Goal: Task Accomplishment & Management: Manage account settings

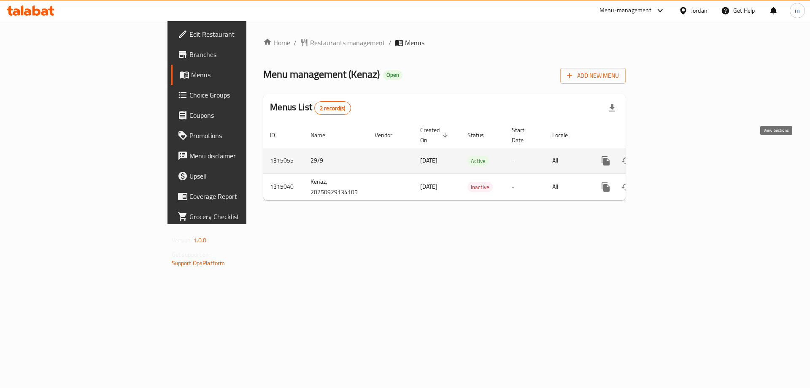
click at [671, 156] on icon "enhanced table" at bounding box center [666, 161] width 10 height 10
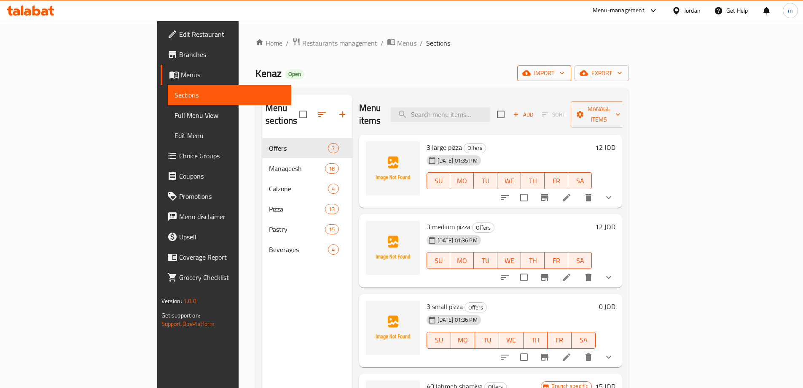
click at [565, 68] on span "import" at bounding box center [544, 73] width 40 height 11
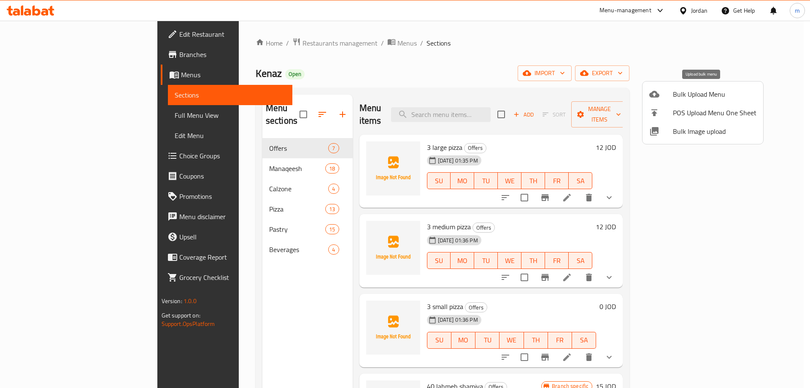
click at [706, 90] on span "Bulk Upload Menu" at bounding box center [715, 94] width 84 height 10
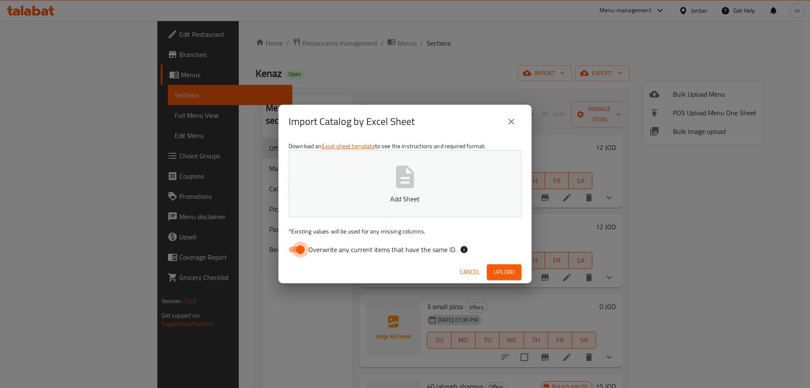
click at [296, 243] on input "Overwrite any current items that have the same ID." at bounding box center [300, 249] width 48 height 16
checkbox input "false"
click at [497, 267] on span "Upload" at bounding box center [503, 272] width 21 height 11
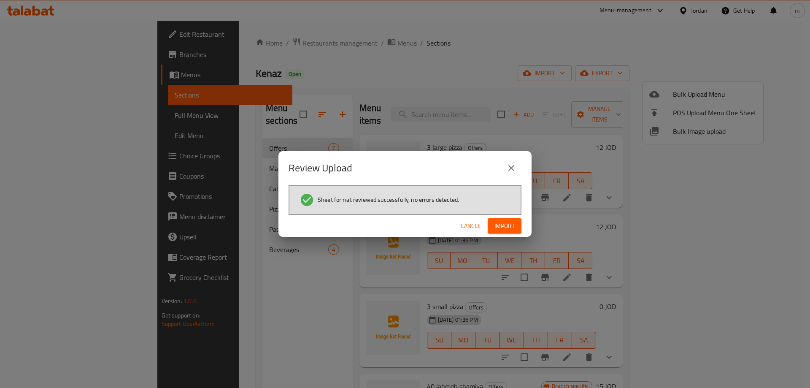
click at [514, 222] on span "Import" at bounding box center [504, 226] width 20 height 11
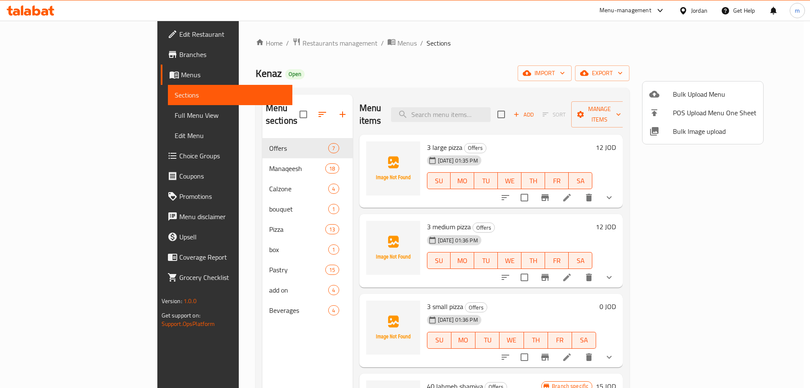
click at [202, 240] on div at bounding box center [405, 194] width 810 height 388
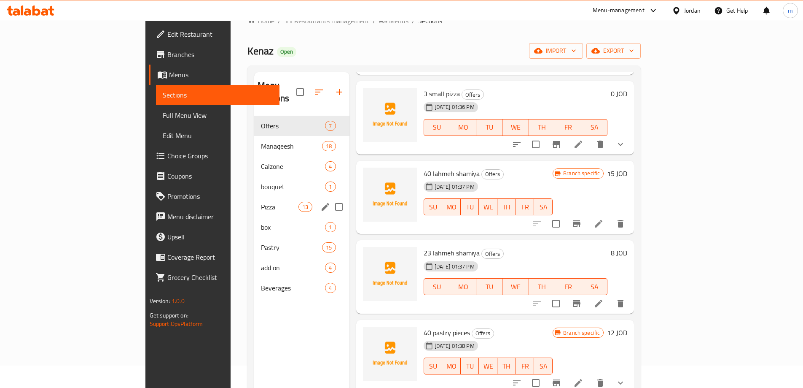
scroll to position [42, 0]
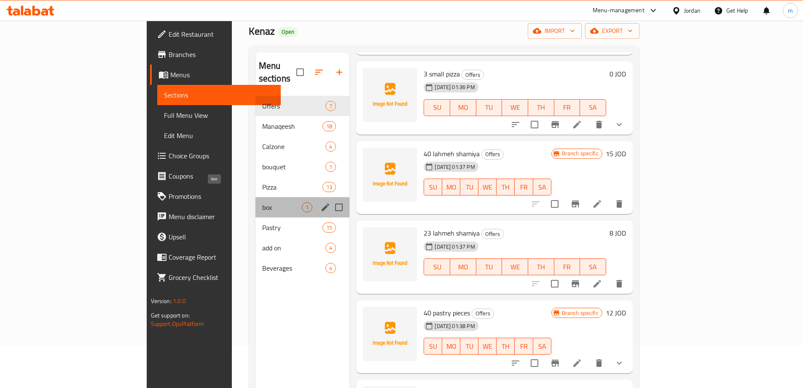
click at [262, 202] on span "box" at bounding box center [282, 207] width 40 height 10
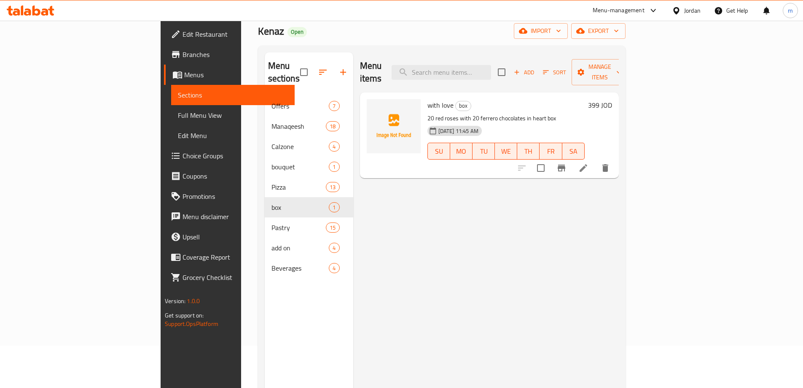
click at [178, 112] on span "Full Menu View" at bounding box center [233, 115] width 110 height 10
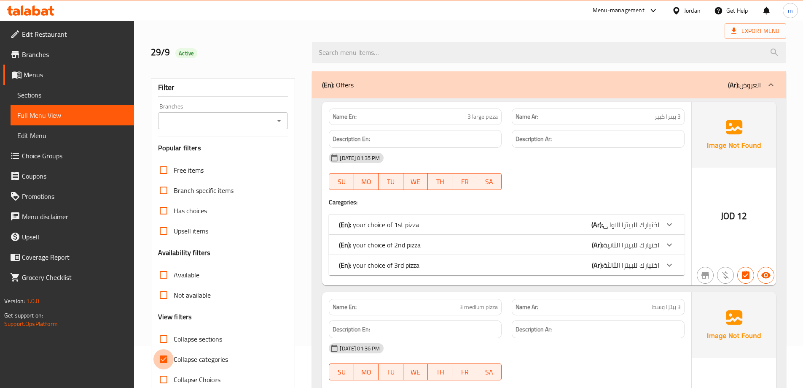
click at [167, 356] on input "Collapse categories" at bounding box center [164, 359] width 20 height 20
checkbox input "false"
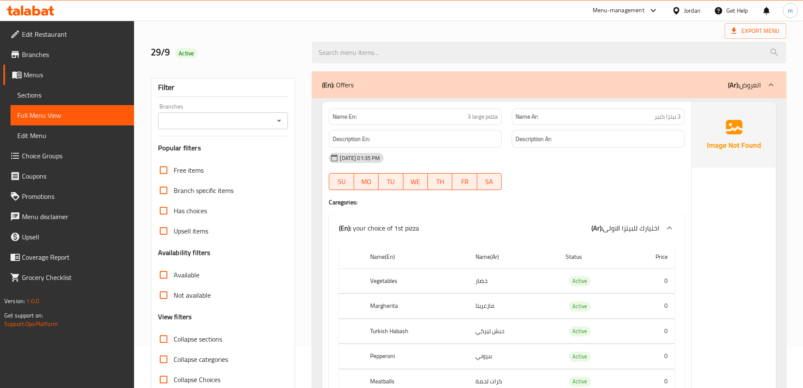
click at [378, 78] on div "(En): Offers (Ar): العروض" at bounding box center [549, 84] width 474 height 27
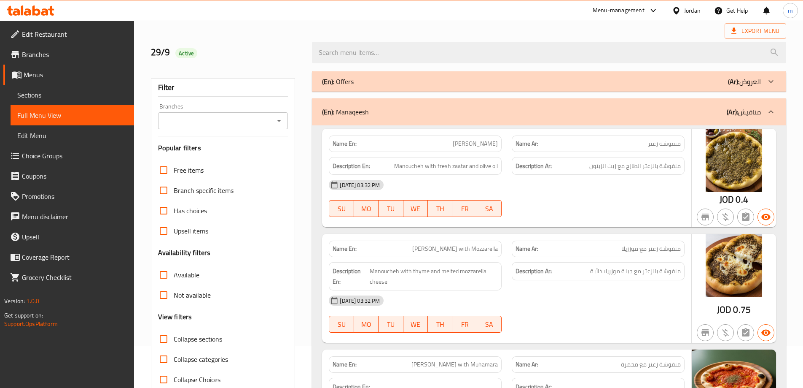
click at [369, 108] on p "(En): Manaqeesh" at bounding box center [345, 112] width 47 height 10
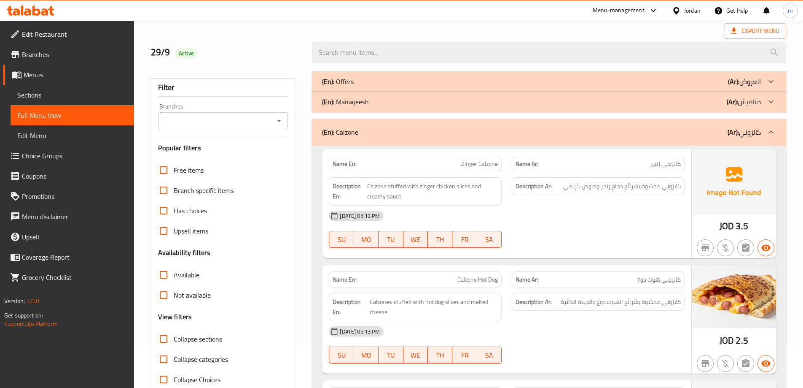
click at [356, 137] on p "(En): Calzone" at bounding box center [340, 132] width 36 height 10
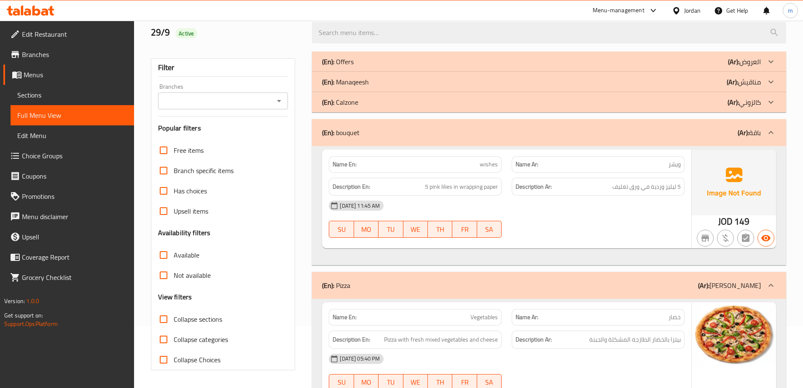
scroll to position [84, 0]
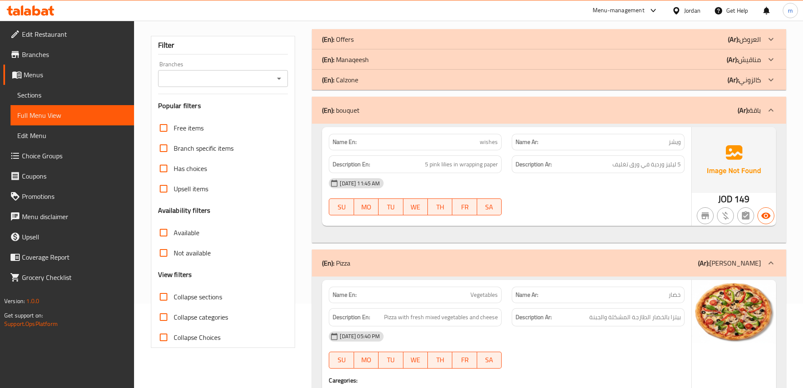
click at [464, 259] on div "(En): Pizza (Ar): بيتزا" at bounding box center [541, 263] width 439 height 10
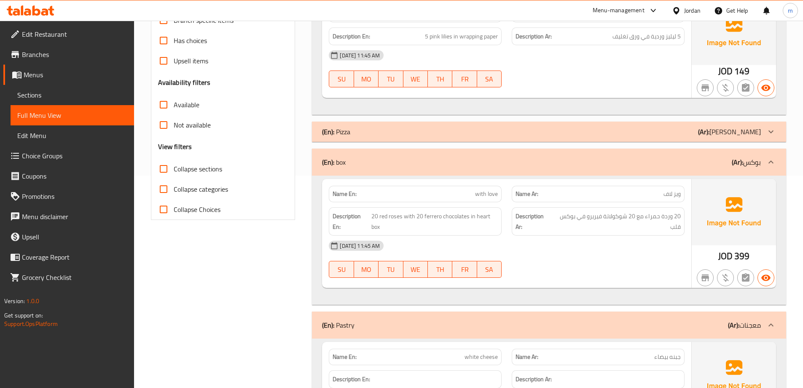
scroll to position [211, 0]
click at [422, 322] on div "(En): Pastry (Ar): معجنات" at bounding box center [541, 326] width 439 height 10
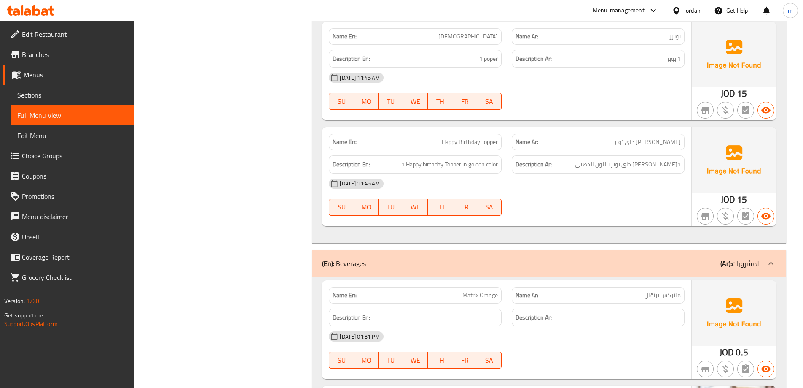
scroll to position [886, 0]
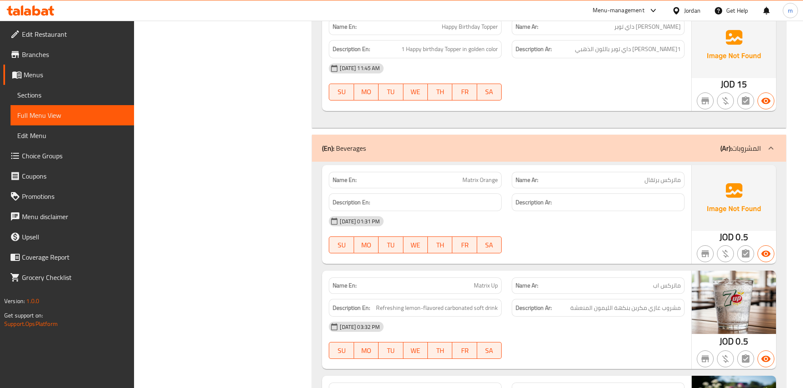
click at [401, 153] on div "(En): Beverages (Ar): المشروبات" at bounding box center [541, 148] width 439 height 10
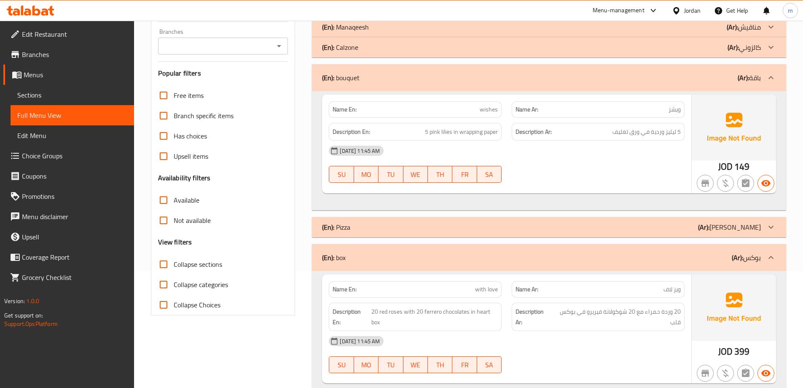
scroll to position [113, 0]
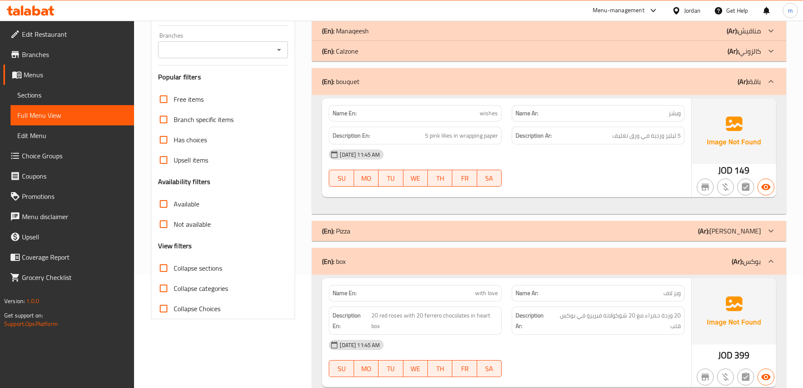
click at [43, 11] on icon at bounding box center [44, 11] width 7 height 7
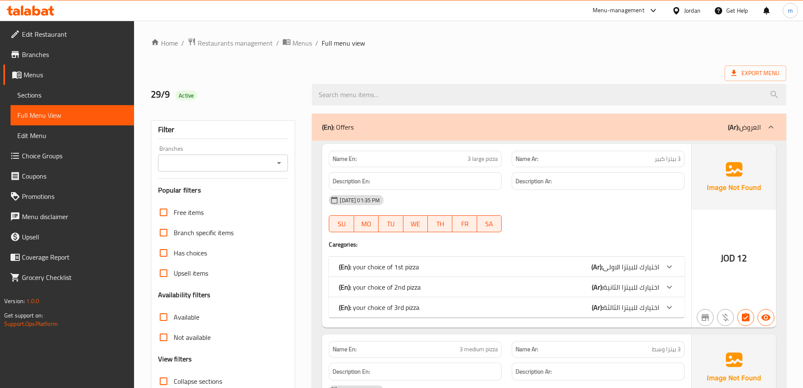
click at [37, 11] on icon at bounding box center [31, 10] width 48 height 10
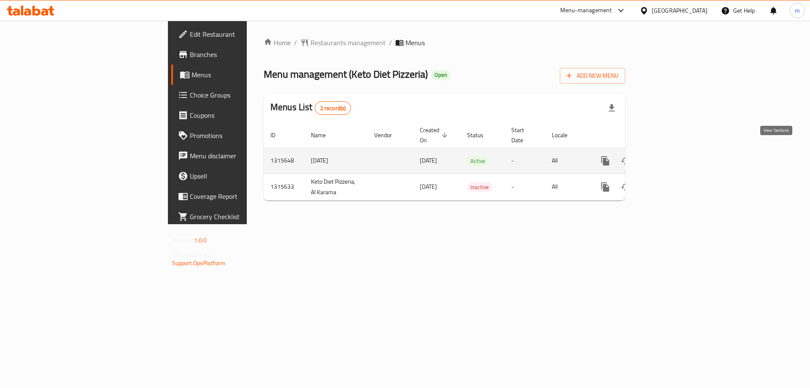
click at [671, 156] on icon "enhanced table" at bounding box center [666, 161] width 10 height 10
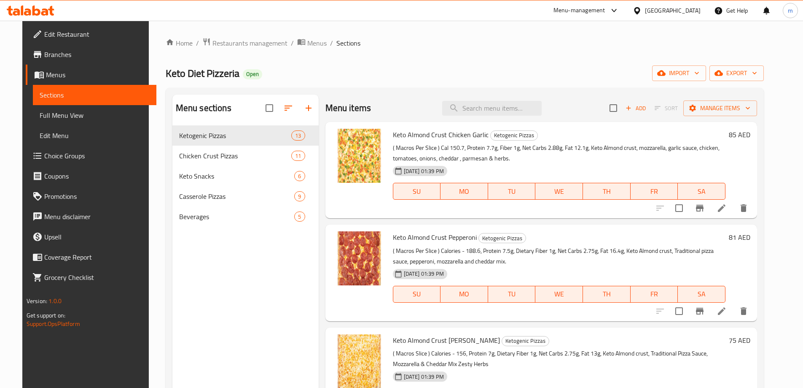
click at [82, 115] on span "Full Menu View" at bounding box center [95, 115] width 110 height 10
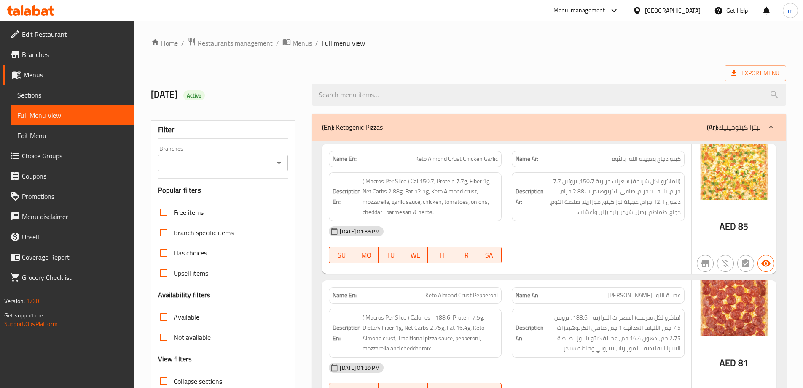
click at [216, 158] on input "Branches" at bounding box center [216, 163] width 111 height 12
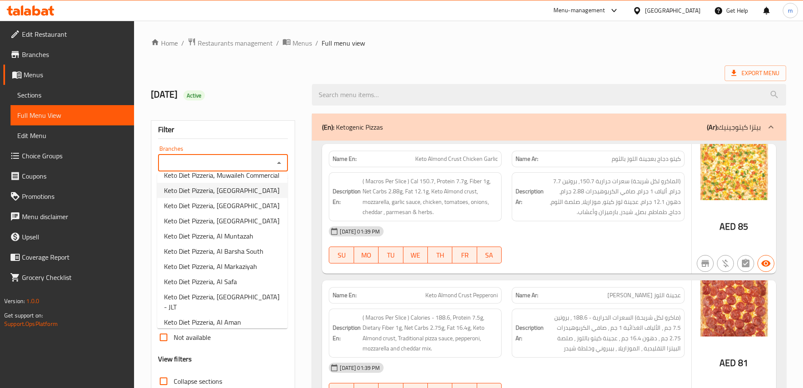
scroll to position [84, 0]
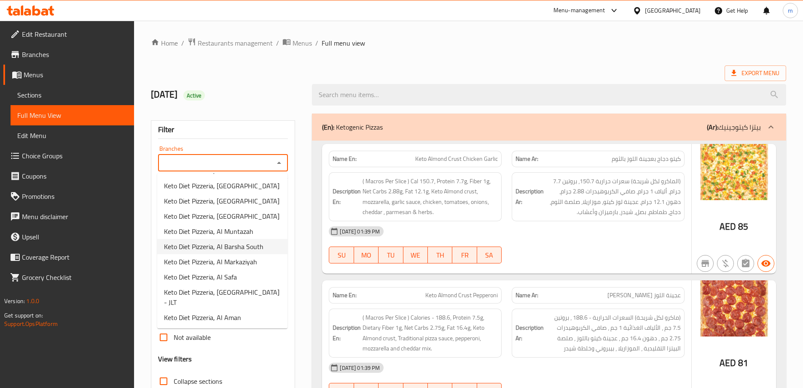
click at [239, 246] on span "Keto Diet Pizzeria, Al Barsha South" at bounding box center [214, 246] width 100 height 10
type input "Keto Diet Pizzeria, Al Barsha South"
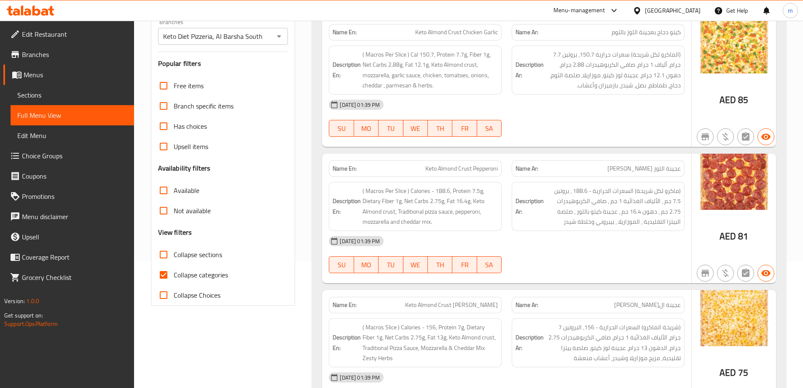
scroll to position [253, 0]
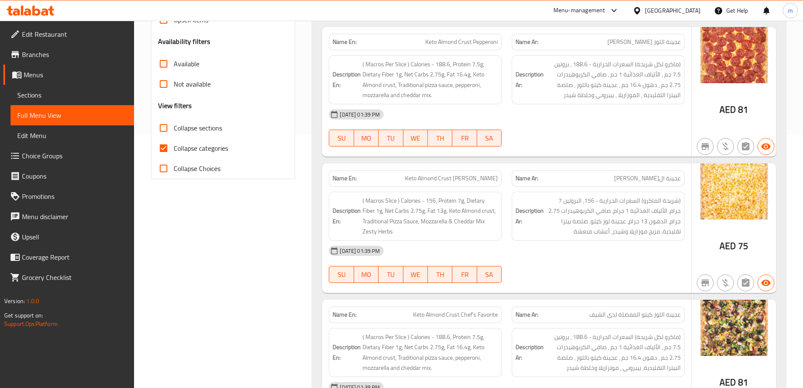
click at [159, 147] on input "Collapse categories" at bounding box center [164, 148] width 20 height 20
checkbox input "false"
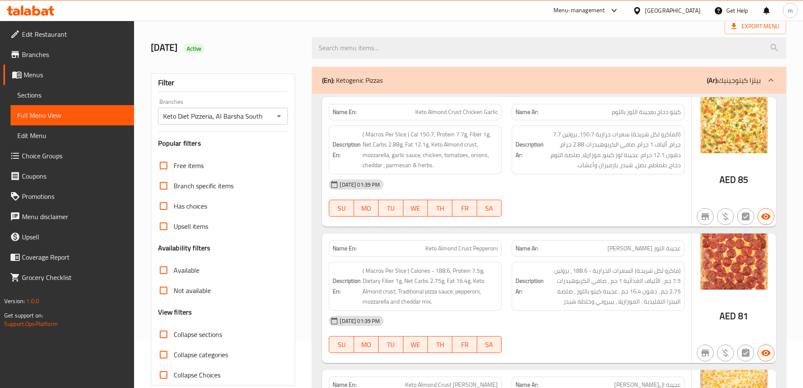
scroll to position [0, 0]
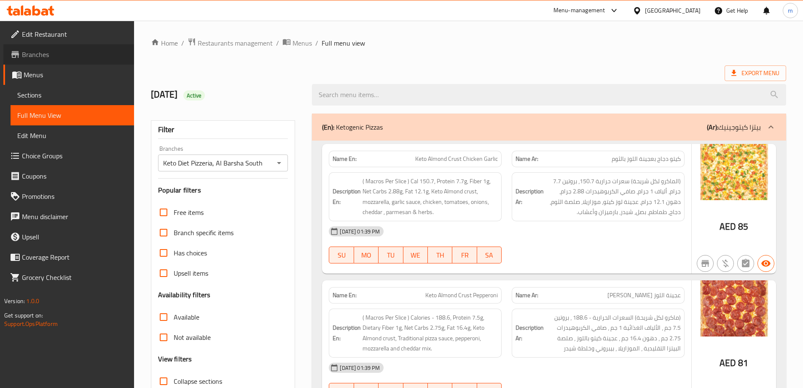
click at [51, 55] on span "Branches" at bounding box center [74, 54] width 105 height 10
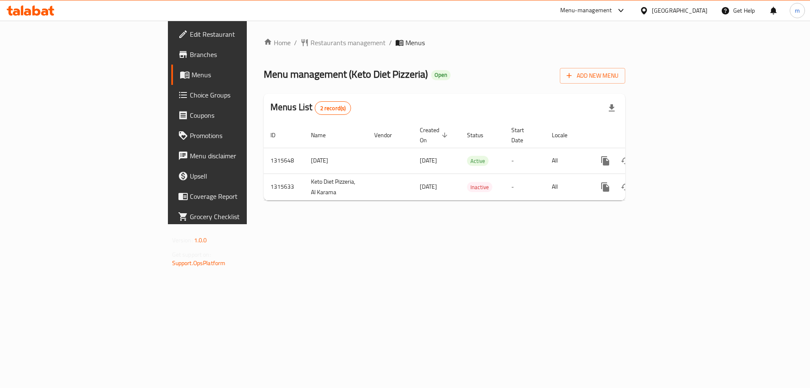
click at [190, 59] on span "Branches" at bounding box center [243, 54] width 107 height 10
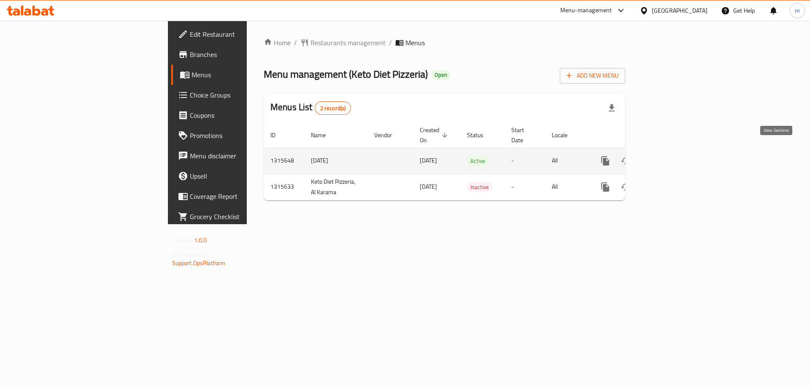
click at [671, 156] on icon "enhanced table" at bounding box center [666, 161] width 10 height 10
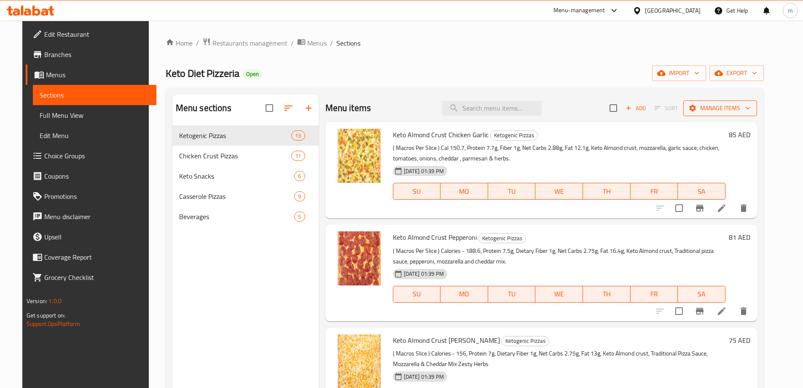
click at [730, 103] on span "Manage items" at bounding box center [720, 108] width 60 height 11
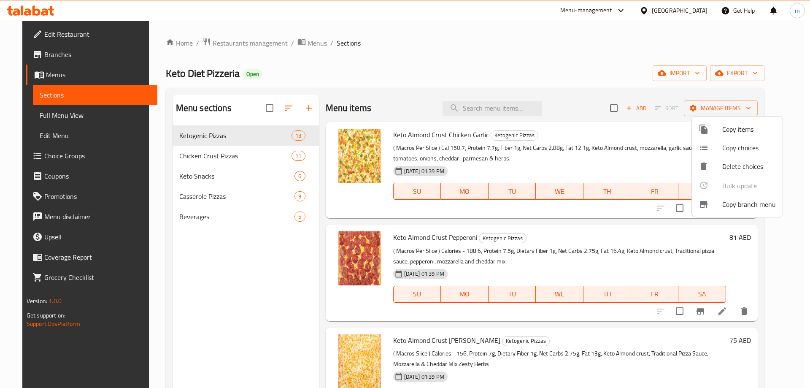
click at [736, 200] on span "Copy branch menu" at bounding box center [749, 204] width 54 height 10
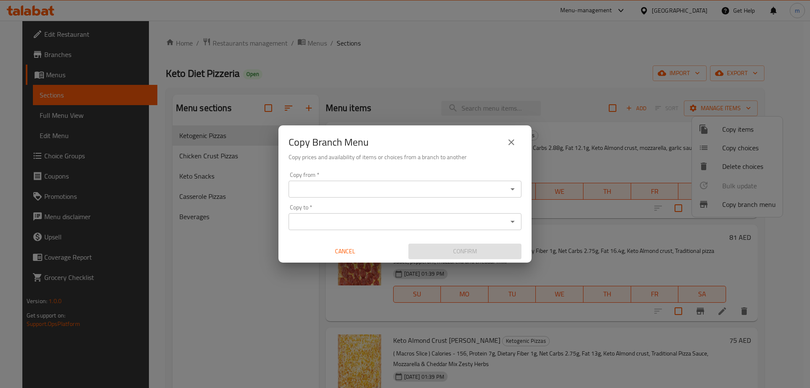
click at [308, 190] on input "Copy from   *" at bounding box center [398, 189] width 214 height 12
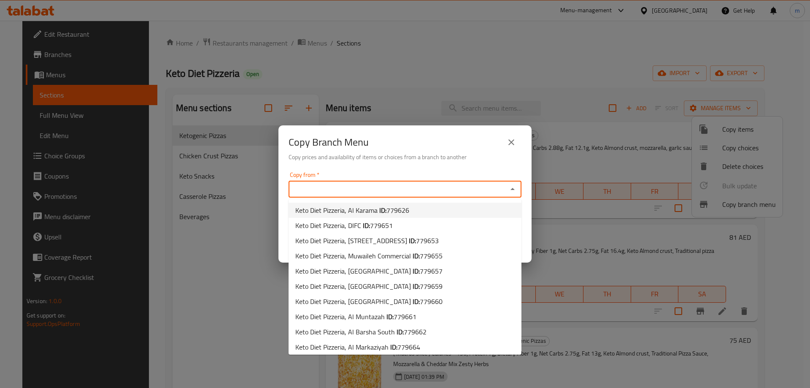
click at [349, 212] on span "Keto Diet Pizzeria, Al Karama ID: 779626" at bounding box center [352, 210] width 114 height 10
type input "Keto Diet Pizzeria, Al Karama"
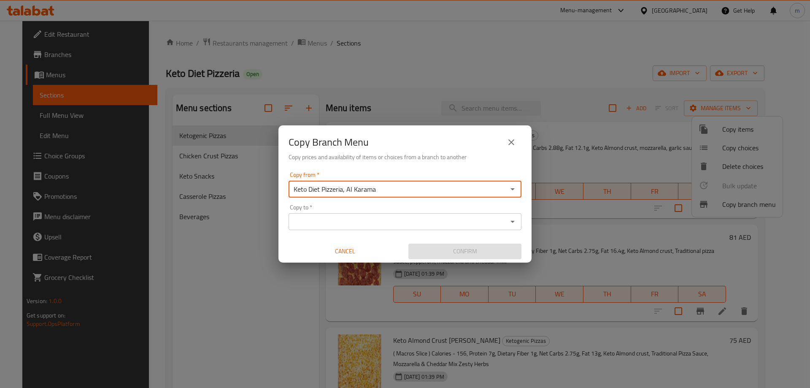
click at [390, 191] on input "Keto Diet Pizzeria, Al Karama" at bounding box center [398, 189] width 214 height 12
click at [512, 185] on icon "Open" at bounding box center [512, 189] width 10 height 10
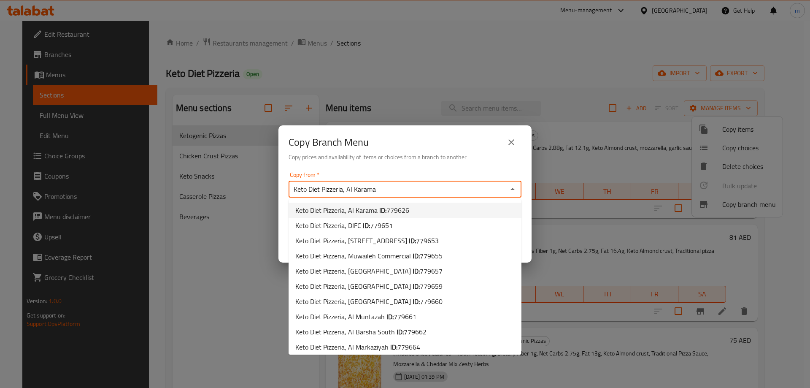
click at [424, 213] on li "Keto Diet Pizzeria, Al Karama ID: 779626" at bounding box center [404, 209] width 233 height 15
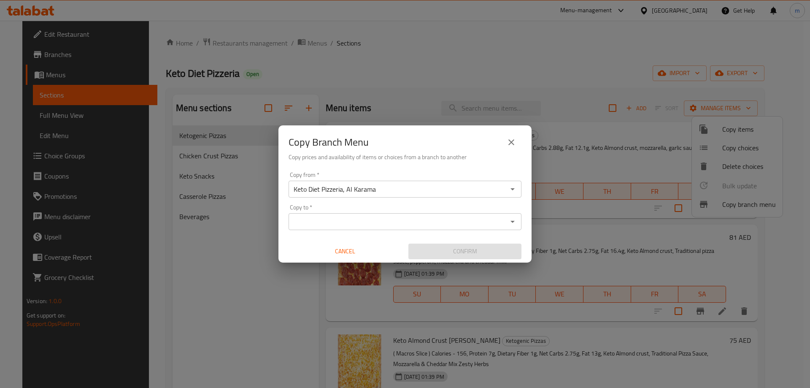
click at [312, 213] on div "Copy to *" at bounding box center [404, 221] width 233 height 17
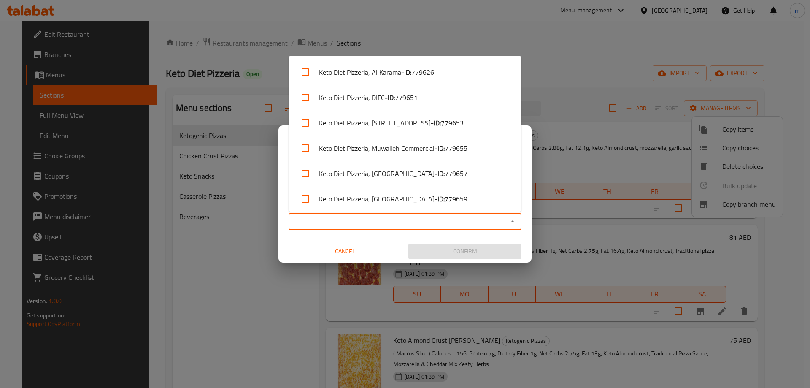
click at [388, 218] on input "Copy to   *" at bounding box center [398, 222] width 214 height 12
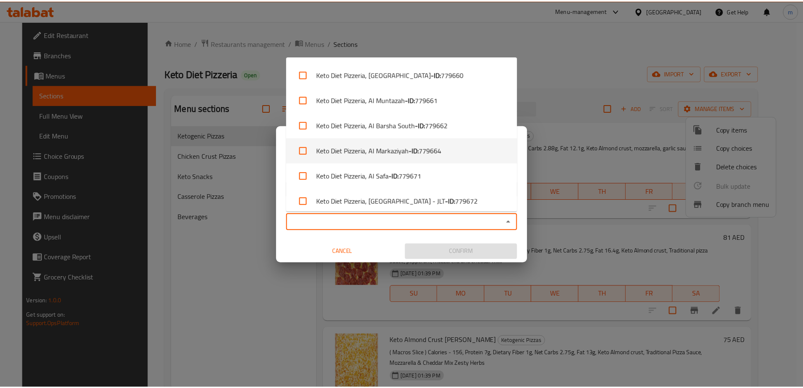
scroll to position [181, 0]
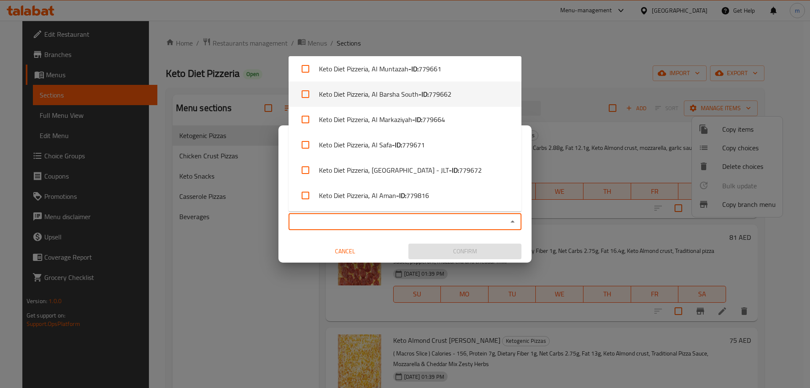
click at [366, 105] on li "Keto Diet Pizzeria, [GEOGRAPHIC_DATA] South - ID: 779662" at bounding box center [404, 93] width 233 height 25
checkbox input "true"
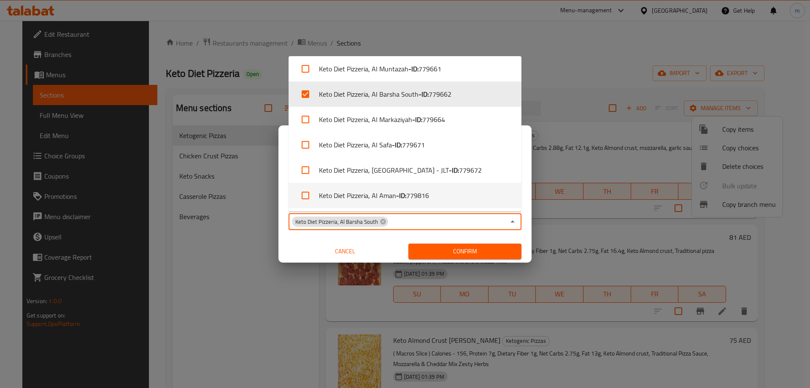
click at [456, 253] on span "Confirm" at bounding box center [465, 251] width 100 height 11
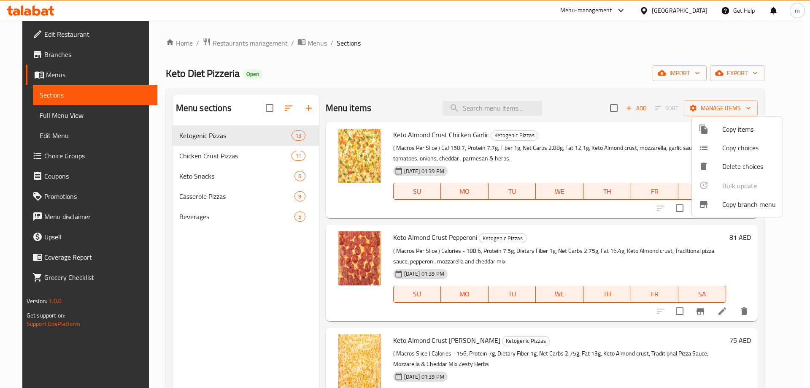
click at [59, 113] on div at bounding box center [405, 194] width 810 height 388
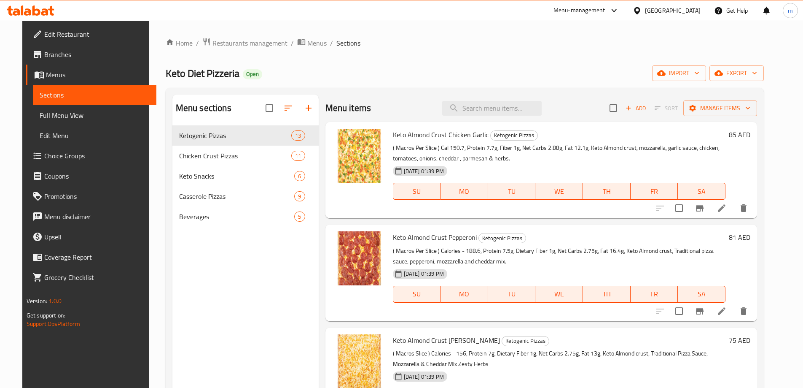
click at [60, 117] on span "Full Menu View" at bounding box center [95, 115] width 110 height 10
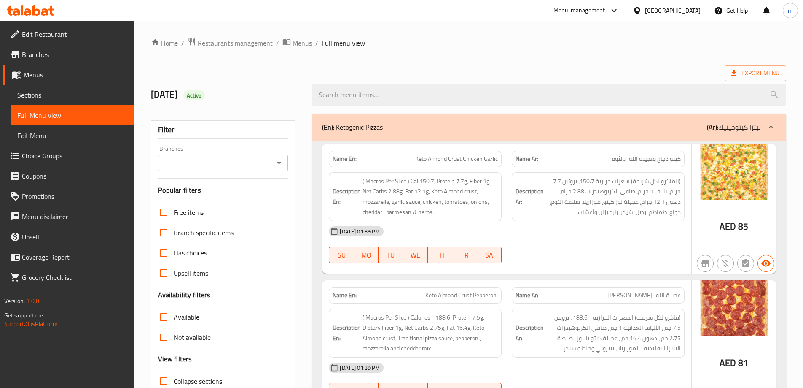
scroll to position [42, 0]
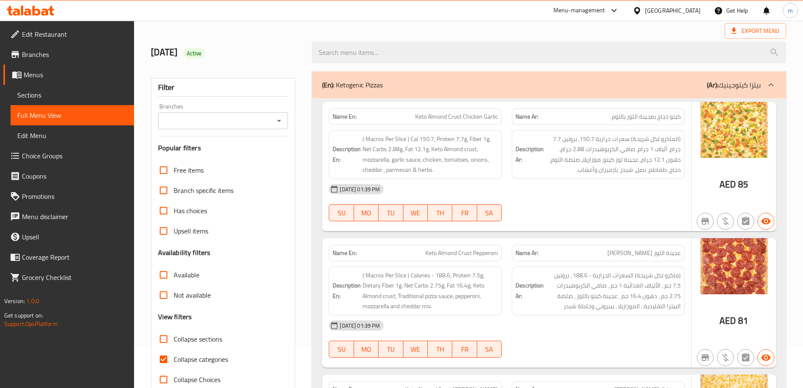
click at [240, 121] on input "Branches" at bounding box center [216, 121] width 111 height 12
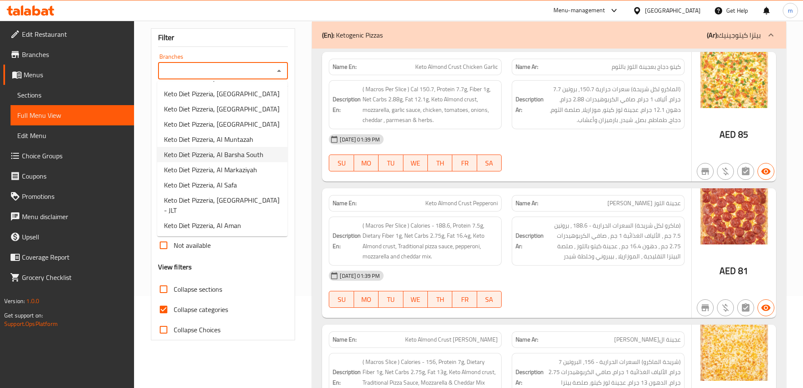
scroll to position [84, 0]
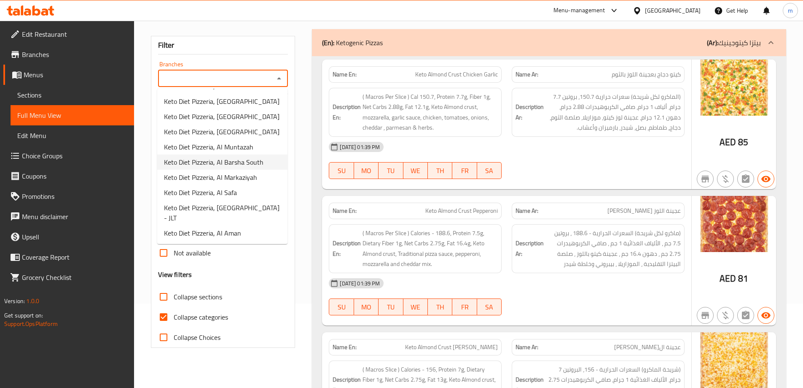
click at [226, 162] on span "Keto Diet Pizzeria, Al Barsha South" at bounding box center [214, 162] width 100 height 10
type input "Keto Diet Pizzeria, Al Barsha South"
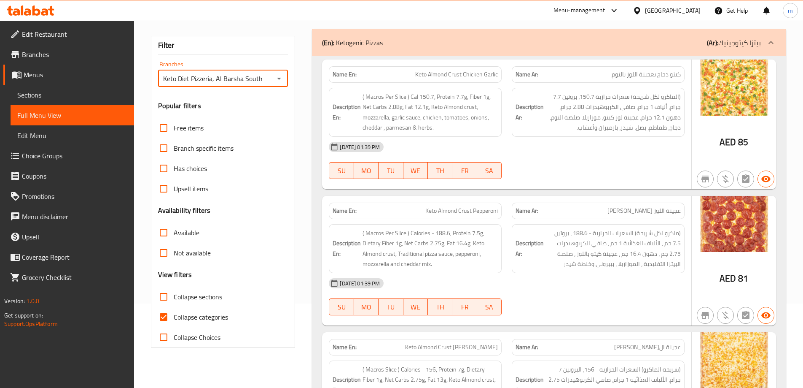
click at [168, 313] on input "Collapse categories" at bounding box center [164, 317] width 20 height 20
checkbox input "false"
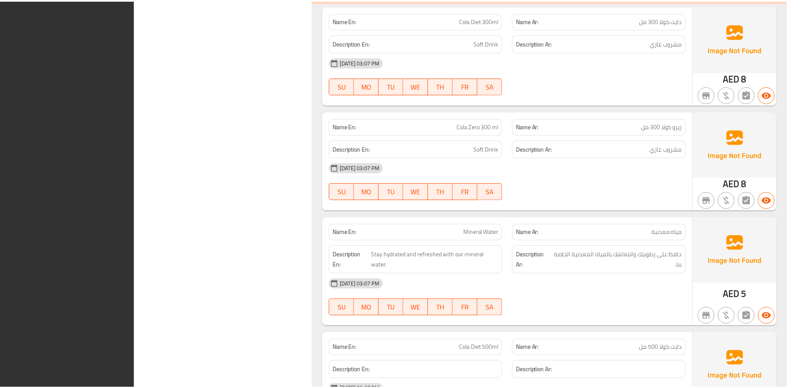
scroll to position [5864, 0]
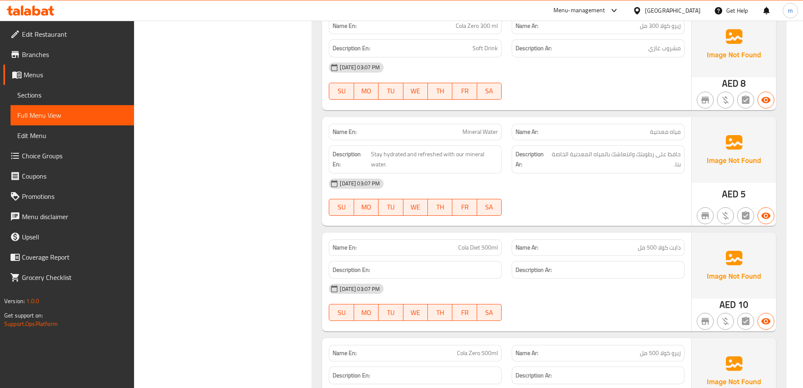
click at [42, 54] on span "Branches" at bounding box center [74, 54] width 105 height 10
